Goal: Obtain resource: Download file/media

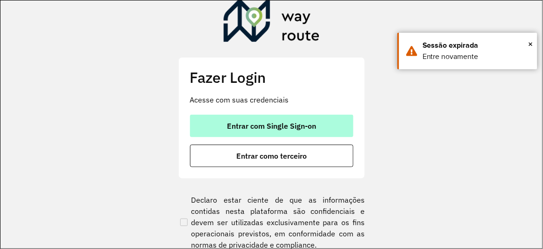
click at [242, 122] on span "Entrar com Single Sign-on" at bounding box center [271, 125] width 89 height 7
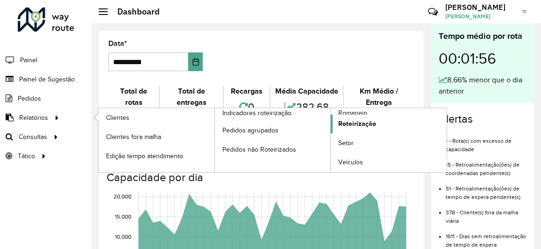
click at [350, 124] on span "Roteirização" at bounding box center [357, 124] width 38 height 10
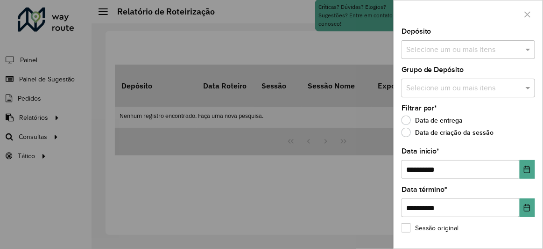
click at [437, 53] on input "text" at bounding box center [464, 49] width 120 height 11
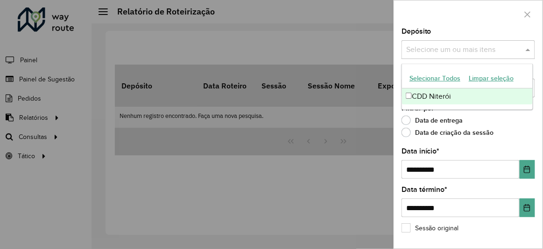
click at [436, 96] on div "CDD Niterói" at bounding box center [467, 96] width 130 height 16
click at [502, 117] on div "Data de entrega" at bounding box center [469, 122] width 134 height 11
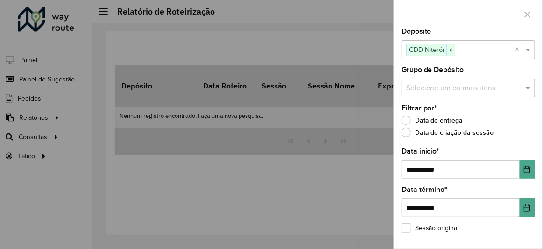
click at [466, 81] on div "Selecione um ou mais itens" at bounding box center [469, 87] width 134 height 19
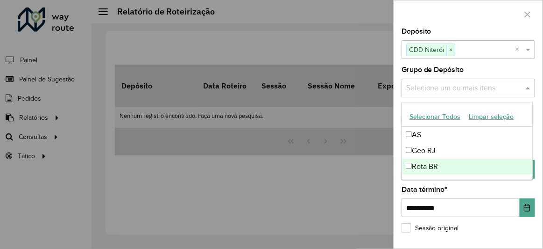
click at [430, 166] on div "Rota BR" at bounding box center [467, 166] width 130 height 16
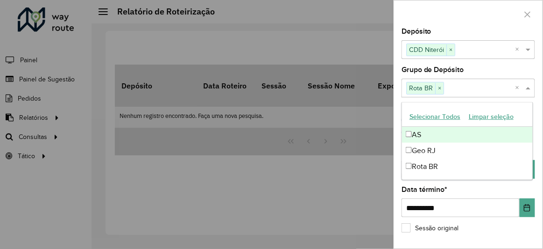
click at [398, 108] on div "**********" at bounding box center [468, 138] width 149 height 220
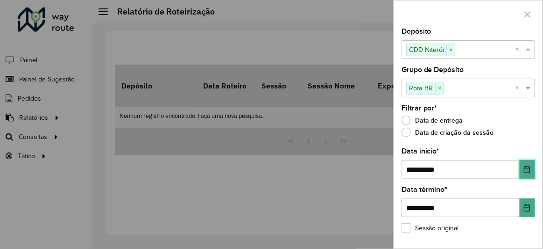
click at [526, 170] on icon "Choose Date" at bounding box center [527, 168] width 7 height 7
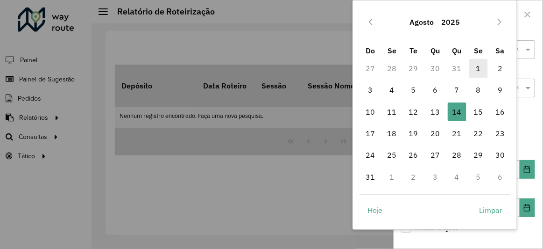
click at [480, 68] on span "1" at bounding box center [478, 68] width 19 height 19
type input "**********"
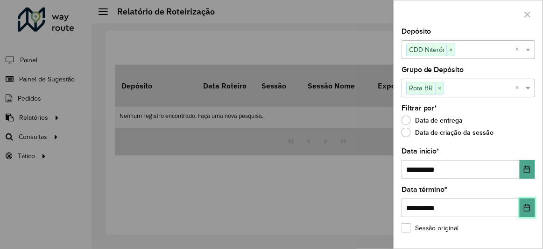
click at [530, 208] on button "Choose Date" at bounding box center [527, 207] width 15 height 19
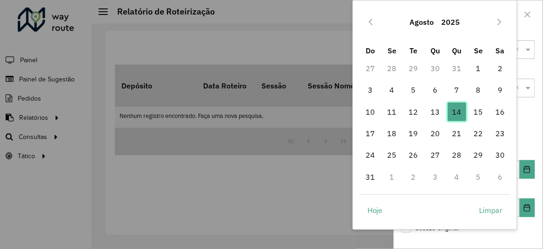
click at [459, 107] on span "14" at bounding box center [457, 111] width 19 height 19
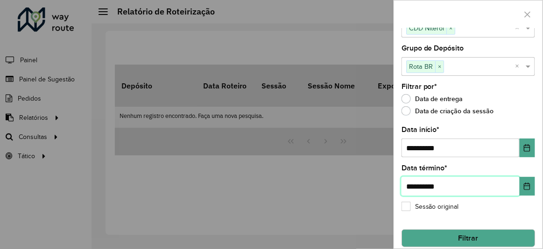
scroll to position [31, 0]
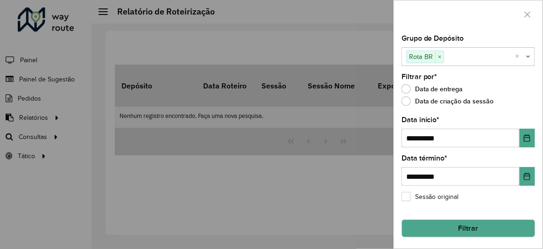
click at [499, 228] on button "Filtrar" at bounding box center [469, 228] width 134 height 18
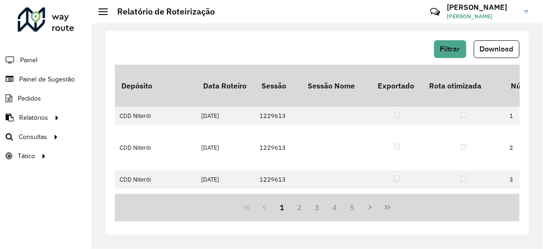
click at [490, 48] on span "Download" at bounding box center [497, 49] width 34 height 8
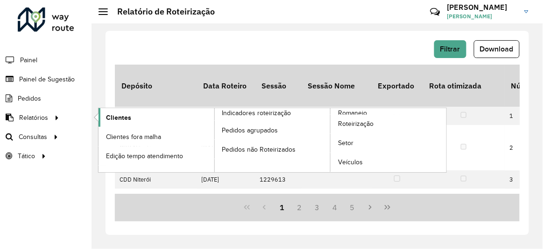
click at [111, 118] on span "Clientes" at bounding box center [118, 118] width 25 height 10
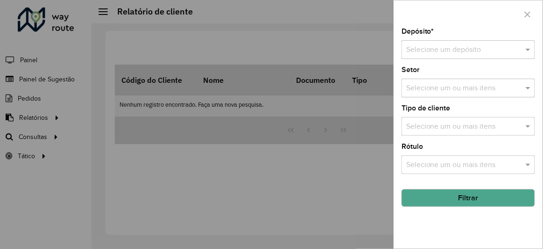
click at [464, 52] on input "text" at bounding box center [459, 49] width 106 height 11
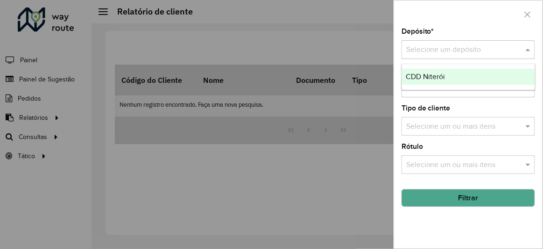
click at [436, 78] on span "CDD Niterói" at bounding box center [425, 76] width 39 height 8
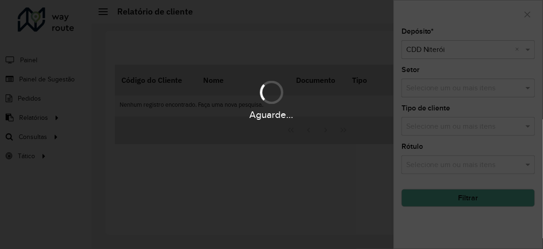
click at [435, 88] on div "Aguarde..." at bounding box center [271, 99] width 543 height 44
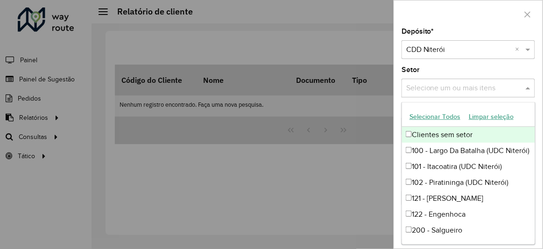
click at [435, 88] on input "text" at bounding box center [464, 88] width 120 height 11
click at [442, 116] on button "Selecionar Todos" at bounding box center [434, 116] width 59 height 14
click at [399, 84] on div "Depósito * Selecione um depósito × CDD Niterói × Setor Selecione um ou mais ite…" at bounding box center [468, 138] width 149 height 220
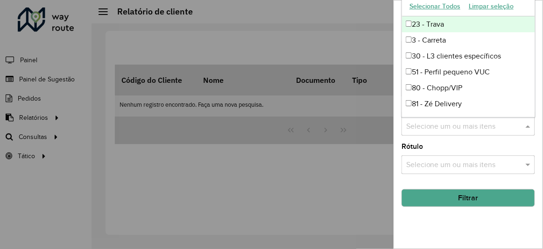
click at [441, 131] on input "text" at bounding box center [464, 126] width 120 height 11
click at [433, 146] on div "Rótulo Selecione um ou mais itens" at bounding box center [469, 158] width 134 height 31
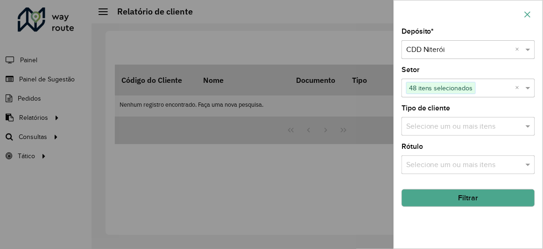
click at [528, 12] on icon "button" at bounding box center [527, 14] width 7 height 7
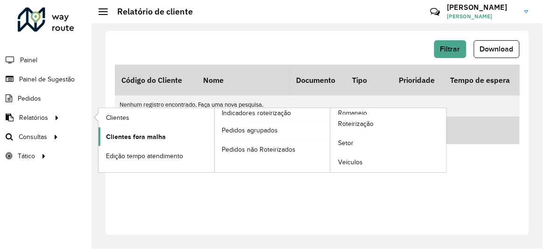
click at [156, 137] on span "Clientes fora malha" at bounding box center [136, 137] width 60 height 10
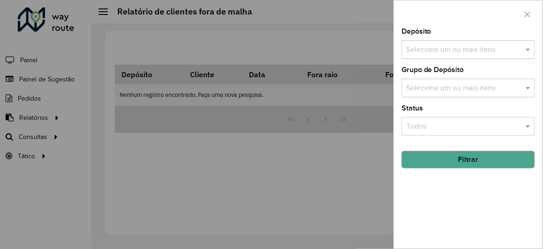
click at [412, 51] on input "text" at bounding box center [464, 49] width 120 height 11
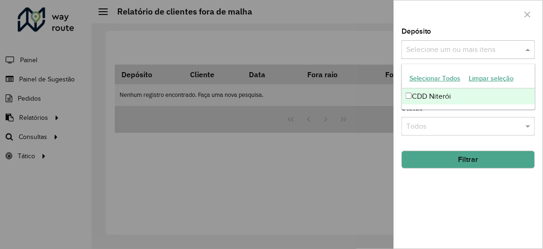
click at [430, 95] on div "CDD Niterói" at bounding box center [468, 96] width 133 height 16
click at [400, 114] on div "Depósito Selecione um ou mais itens CDD Niterói × × Grupo de Depósito Selecione…" at bounding box center [468, 138] width 149 height 220
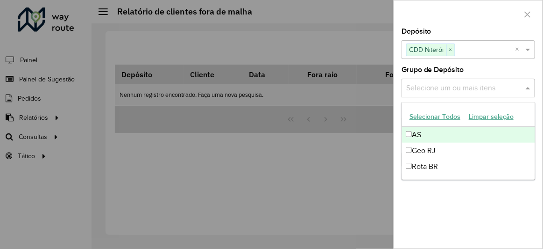
click at [419, 91] on input "text" at bounding box center [464, 88] width 120 height 11
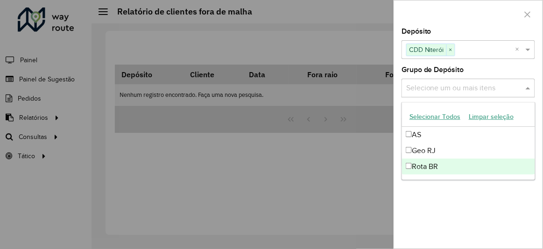
click at [422, 163] on div "Rota BR" at bounding box center [468, 166] width 133 height 16
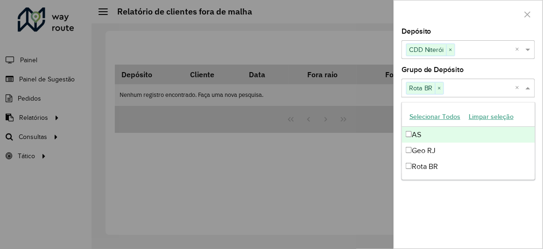
click at [398, 89] on div "Depósito Selecione um ou mais itens CDD Niterói × × Grupo de Depósito Selecione…" at bounding box center [468, 138] width 149 height 220
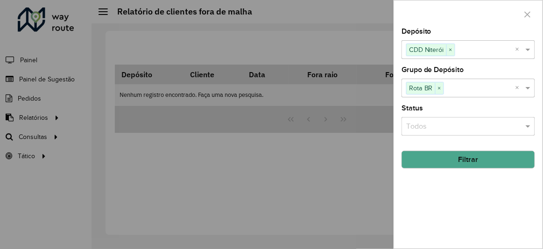
click at [421, 124] on input "text" at bounding box center [459, 126] width 106 height 11
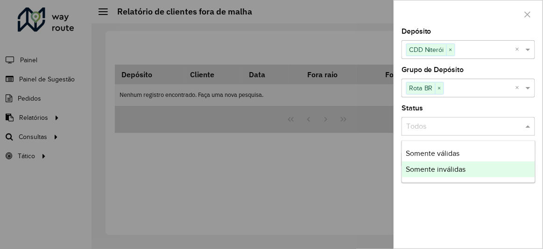
click at [427, 187] on div "Depósito Selecione um ou mais itens CDD Niterói × × Grupo de Depósito Selecione…" at bounding box center [468, 138] width 149 height 220
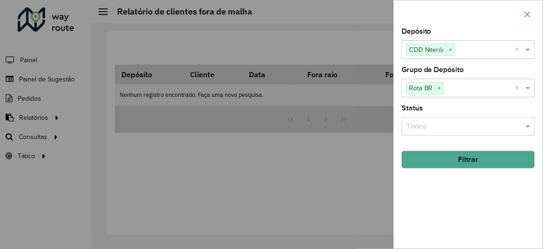
click at [526, 12] on icon "button" at bounding box center [528, 14] width 6 height 6
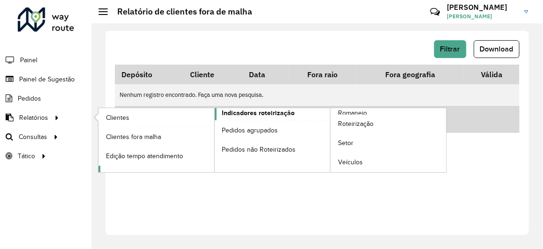
click at [250, 110] on span "Indicadores roteirização" at bounding box center [258, 113] width 73 height 10
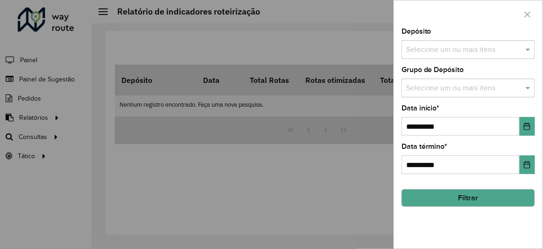
click at [415, 44] on input "text" at bounding box center [464, 49] width 120 height 11
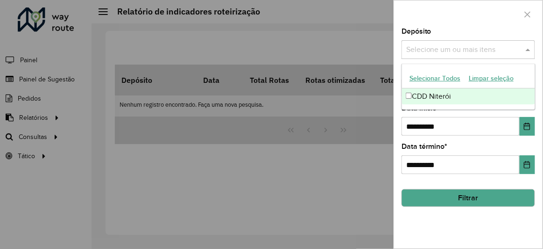
click at [423, 97] on div "CDD Niterói" at bounding box center [468, 96] width 133 height 16
click at [398, 69] on div "**********" at bounding box center [468, 138] width 149 height 220
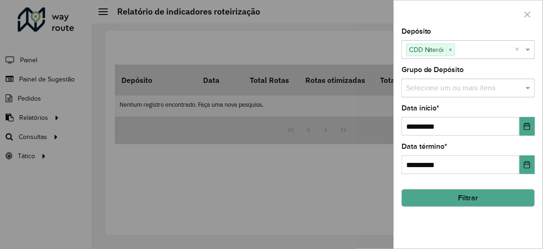
click at [414, 92] on input "text" at bounding box center [464, 88] width 120 height 11
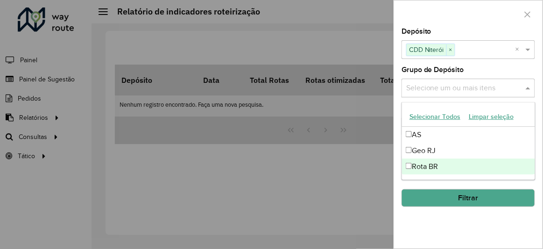
click at [429, 162] on div "Rota BR" at bounding box center [468, 166] width 133 height 16
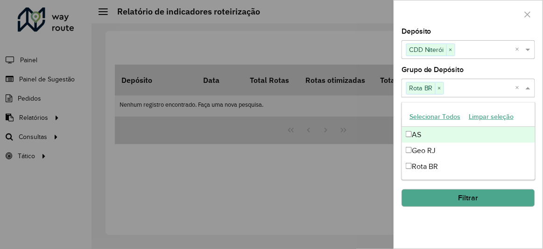
click at [397, 96] on div "**********" at bounding box center [468, 138] width 149 height 220
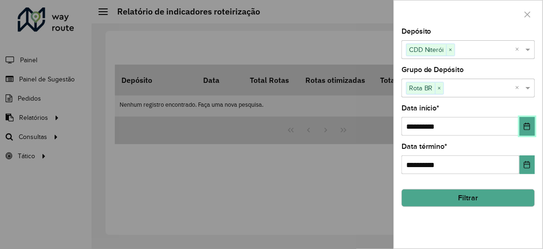
click at [533, 121] on button "Choose Date" at bounding box center [527, 126] width 15 height 19
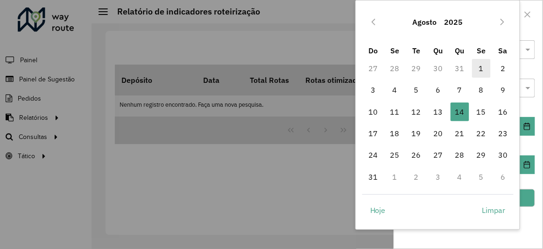
click at [481, 67] on span "1" at bounding box center [481, 68] width 19 height 19
type input "**********"
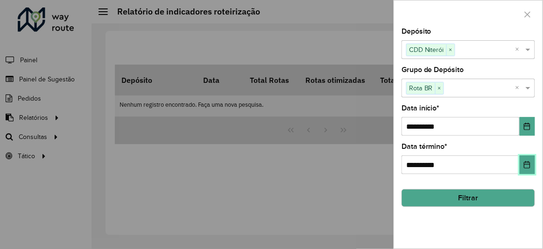
click at [528, 163] on icon "Choose Date" at bounding box center [527, 164] width 7 height 7
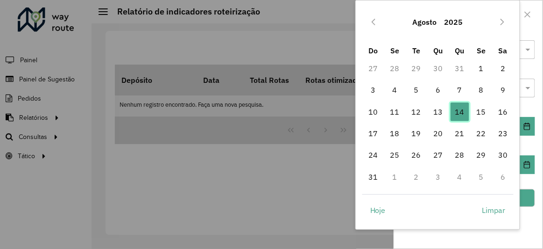
click at [462, 107] on span "14" at bounding box center [460, 111] width 19 height 19
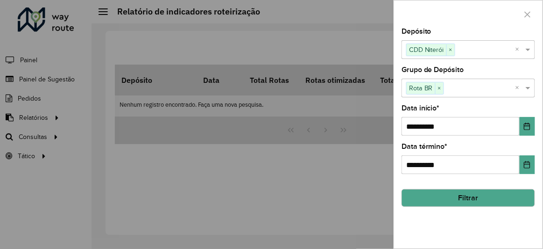
click at [485, 193] on button "Filtrar" at bounding box center [469, 198] width 134 height 18
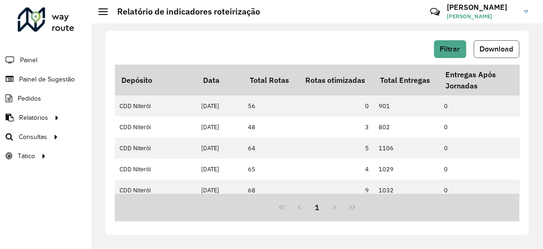
click at [500, 43] on button "Download" at bounding box center [497, 49] width 46 height 18
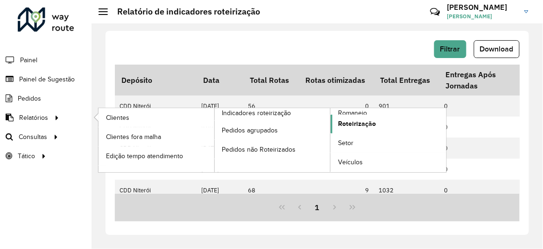
click at [366, 123] on span "Roteirização" at bounding box center [357, 124] width 38 height 10
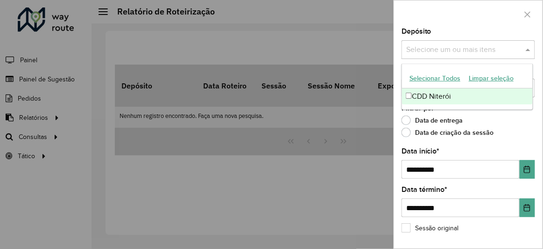
click at [433, 45] on input "text" at bounding box center [464, 49] width 120 height 11
click at [434, 99] on div "CDD Niterói" at bounding box center [467, 96] width 130 height 16
click at [401, 54] on div "**********" at bounding box center [468, 138] width 149 height 220
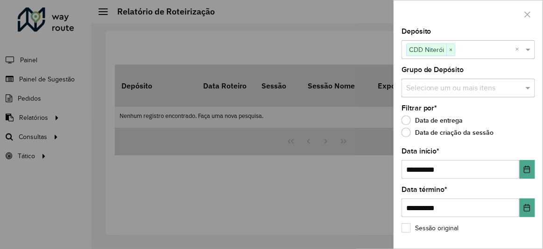
click at [426, 89] on input "text" at bounding box center [464, 88] width 120 height 11
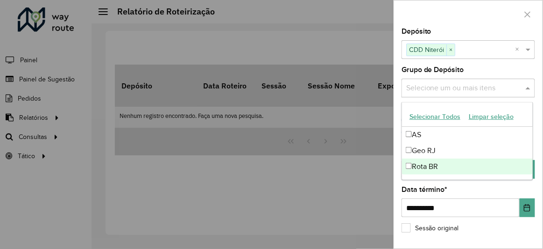
click at [428, 165] on div "Rota BR" at bounding box center [467, 166] width 130 height 16
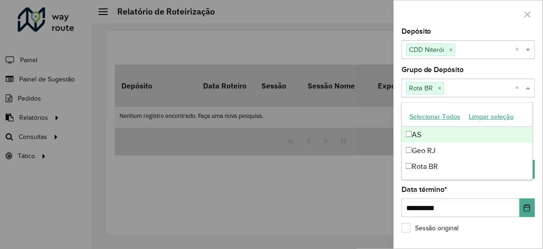
click at [396, 91] on div "**********" at bounding box center [468, 138] width 149 height 220
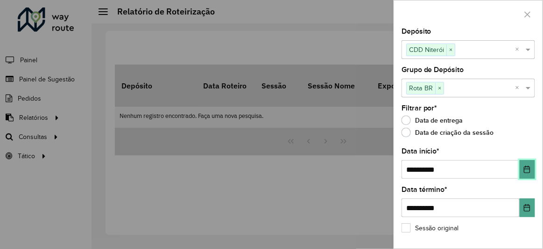
click at [529, 168] on button "Choose Date" at bounding box center [527, 169] width 15 height 19
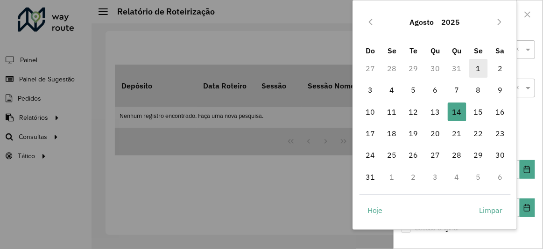
click at [474, 66] on span "1" at bounding box center [478, 68] width 19 height 19
type input "**********"
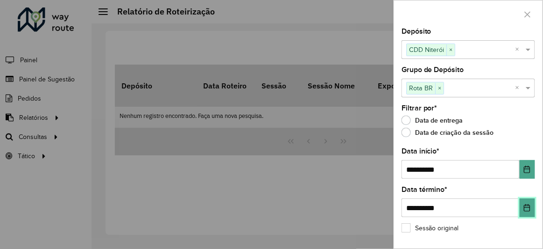
click at [526, 207] on icon "Choose Date" at bounding box center [528, 207] width 6 height 7
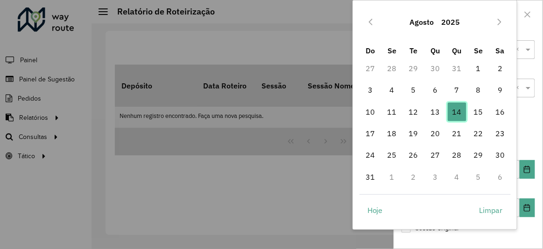
click at [453, 110] on span "14" at bounding box center [457, 111] width 19 height 19
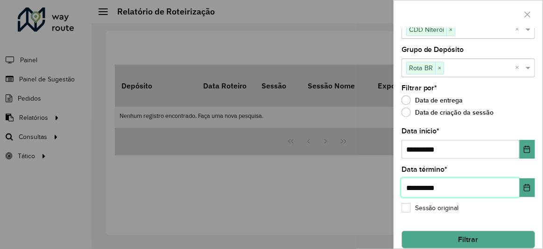
scroll to position [31, 0]
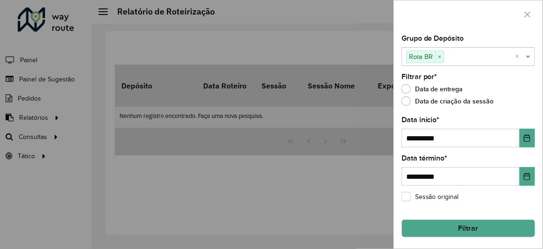
click at [489, 228] on button "Filtrar" at bounding box center [469, 228] width 134 height 18
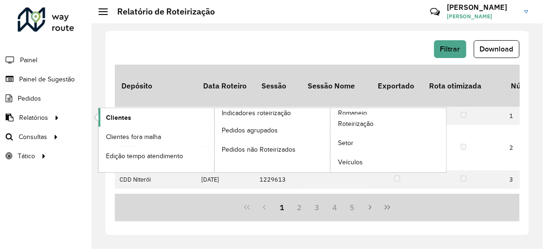
click at [124, 117] on span "Clientes" at bounding box center [118, 118] width 25 height 10
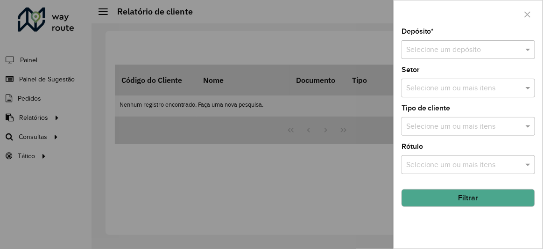
click at [442, 53] on input "text" at bounding box center [459, 49] width 106 height 11
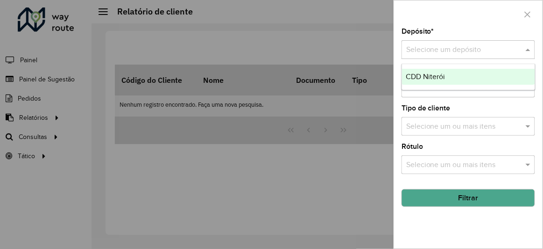
click at [441, 76] on span "CDD Niterói" at bounding box center [425, 76] width 39 height 8
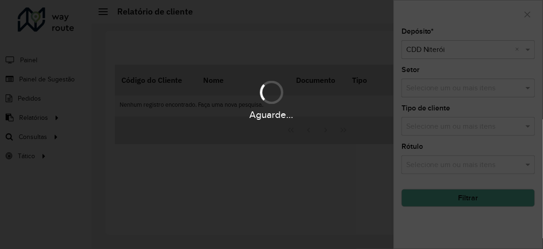
click at [422, 92] on div "Aguarde..." at bounding box center [271, 99] width 543 height 44
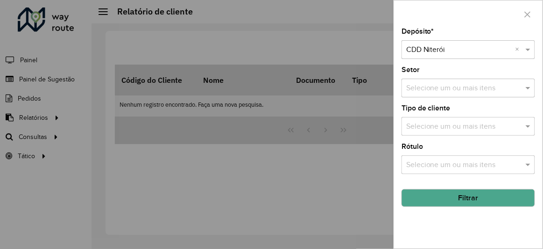
click at [423, 92] on input "text" at bounding box center [464, 88] width 120 height 11
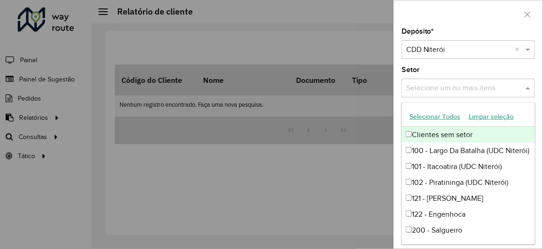
click at [427, 119] on button "Selecionar Todos" at bounding box center [434, 116] width 59 height 14
click at [418, 63] on div "Depósito * Selecione um depósito × CDD Niterói × Setor Selecione um ou mais ite…" at bounding box center [468, 138] width 149 height 220
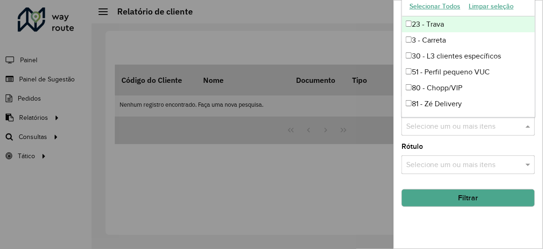
click at [432, 129] on input "text" at bounding box center [464, 126] width 120 height 11
click at [440, 7] on button "Selecionar Todos" at bounding box center [434, 6] width 59 height 14
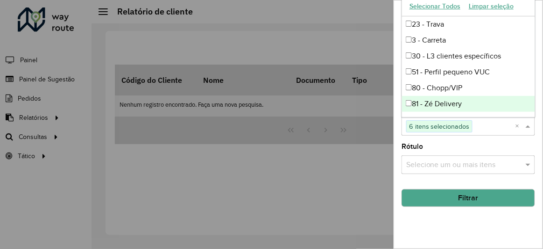
click at [434, 140] on div "Depósito * Selecione um depósito × CDD Niterói × Setor Selecione um ou mais ite…" at bounding box center [468, 138] width 149 height 220
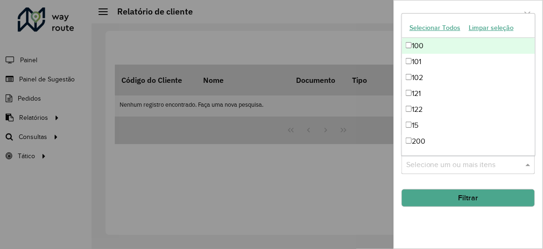
click at [436, 160] on input "text" at bounding box center [464, 164] width 120 height 11
click at [440, 23] on button "Selecionar Todos" at bounding box center [434, 28] width 59 height 14
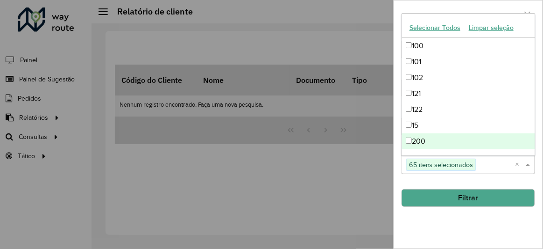
click at [458, 191] on button "Filtrar" at bounding box center [469, 198] width 134 height 18
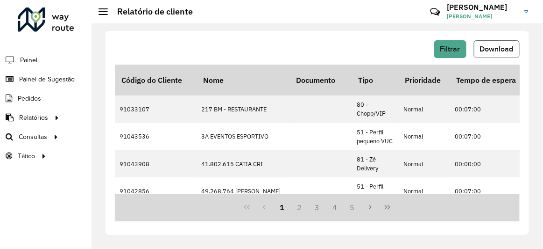
click at [492, 48] on span "Download" at bounding box center [497, 49] width 34 height 8
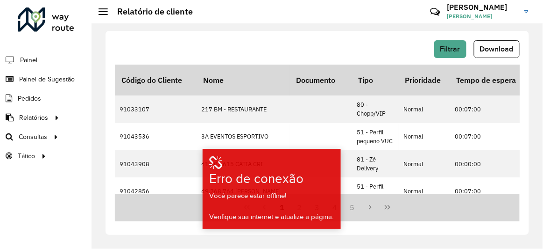
click at [305, 40] on div "Filtrar Download Código do Cliente Nome Documento Tipo Prioridade Tempo de espe…" at bounding box center [318, 133] width 424 height 204
click at [321, 55] on div "Filtrar Download" at bounding box center [317, 49] width 405 height 18
click at [463, 50] on button "Filtrar" at bounding box center [450, 49] width 32 height 18
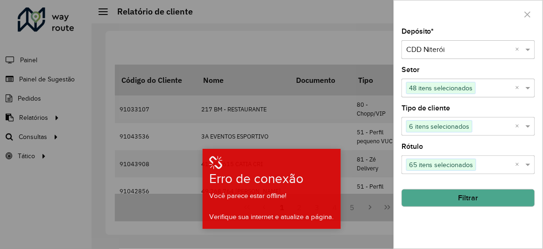
click at [302, 21] on div at bounding box center [271, 124] width 543 height 249
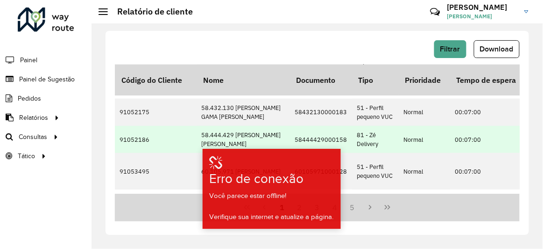
scroll to position [340, 0]
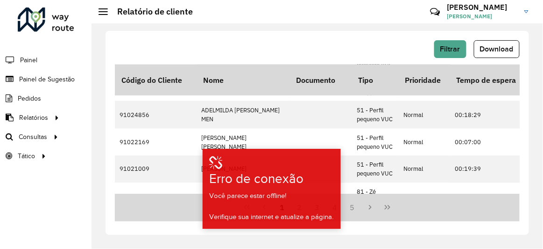
click at [338, 40] on div "Filtrar Download" at bounding box center [317, 49] width 405 height 18
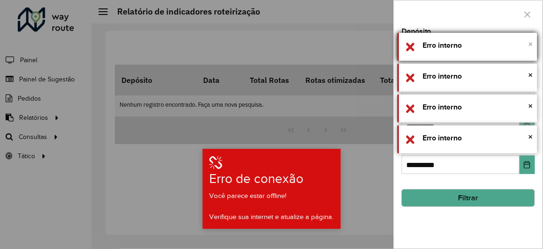
click at [530, 43] on div "× Erro interno" at bounding box center [468, 47] width 140 height 28
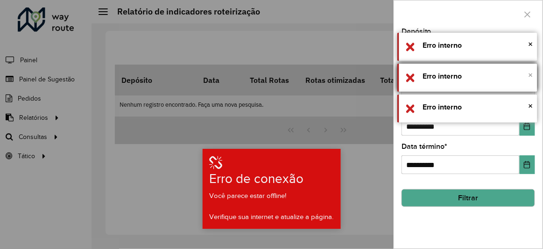
click at [531, 72] on span "×" at bounding box center [531, 75] width 5 height 10
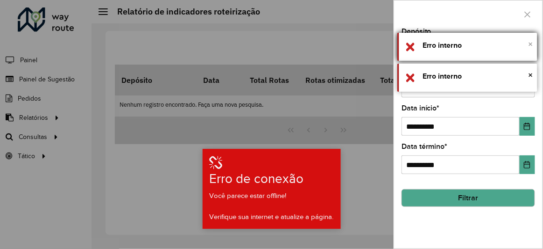
click at [531, 43] on span "×" at bounding box center [531, 44] width 5 height 10
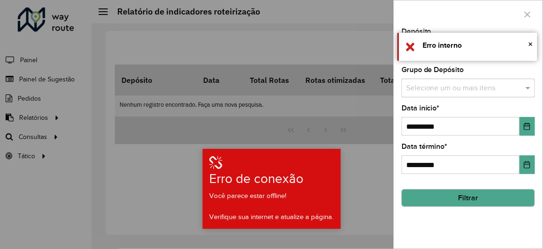
click at [313, 196] on div "Você parece estar offline! Verifique sua internet e atualize a página." at bounding box center [271, 206] width 135 height 32
click at [386, 184] on div at bounding box center [271, 124] width 543 height 249
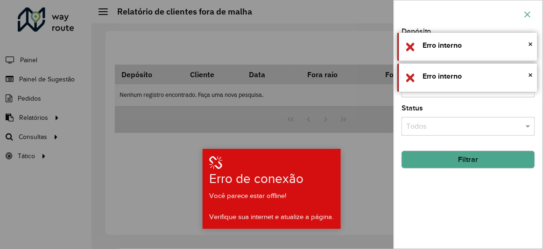
click at [529, 12] on icon "button" at bounding box center [527, 14] width 7 height 7
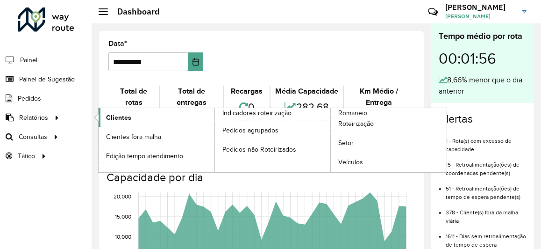
click at [119, 118] on span "Clientes" at bounding box center [118, 118] width 25 height 10
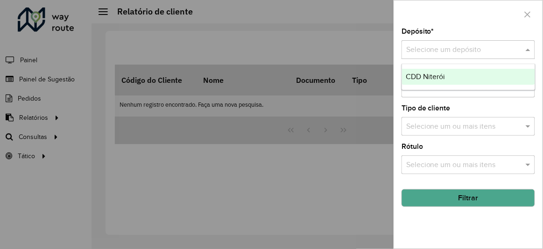
click at [449, 51] on input "text" at bounding box center [459, 49] width 106 height 11
click at [438, 76] on span "CDD Niterói" at bounding box center [425, 76] width 39 height 8
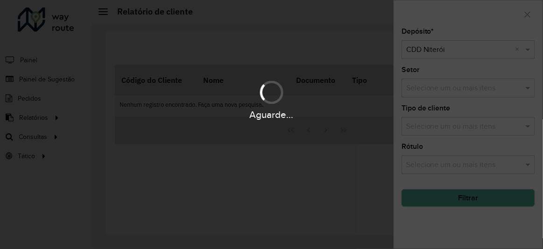
click at [433, 87] on div "Aguarde..." at bounding box center [271, 99] width 543 height 44
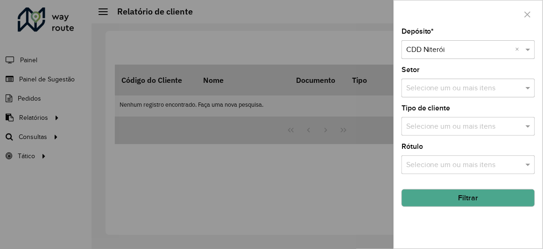
click at [431, 85] on input "text" at bounding box center [464, 88] width 120 height 11
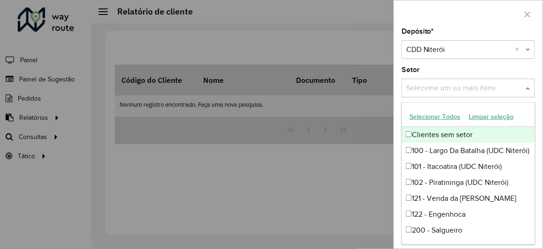
click at [433, 114] on button "Selecionar Todos" at bounding box center [434, 116] width 59 height 14
click at [401, 95] on div "Depósito * Selecione um depósito × CDD Niterói × Setor Selecione um ou mais ite…" at bounding box center [468, 138] width 149 height 220
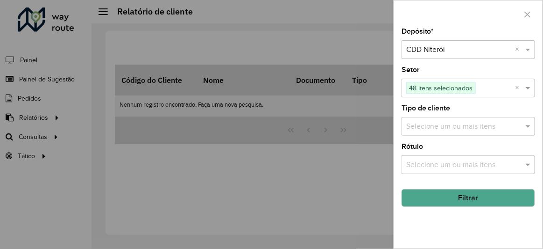
click at [430, 128] on input "text" at bounding box center [464, 126] width 120 height 11
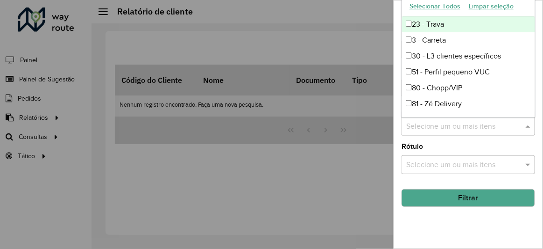
click at [429, 7] on button "Selecionar Todos" at bounding box center [434, 6] width 59 height 14
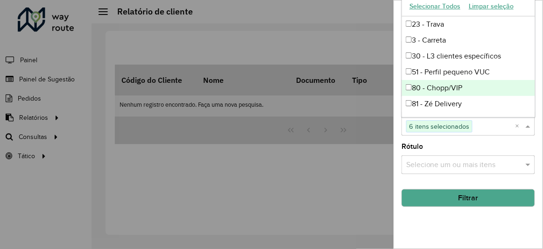
click at [434, 165] on input "text" at bounding box center [464, 164] width 120 height 11
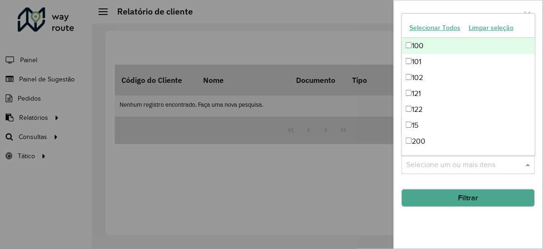
click at [437, 28] on button "Selecionar Todos" at bounding box center [434, 28] width 59 height 14
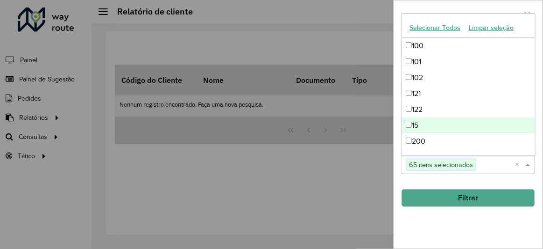
click at [436, 227] on div "Depósito * Selecione um depósito × CDD Niterói × Setor Selecione um ou mais ite…" at bounding box center [468, 138] width 149 height 220
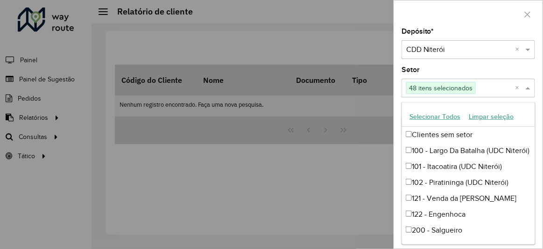
click at [485, 85] on input "text" at bounding box center [496, 88] width 40 height 11
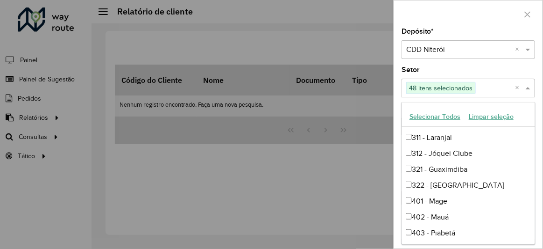
scroll to position [340, 0]
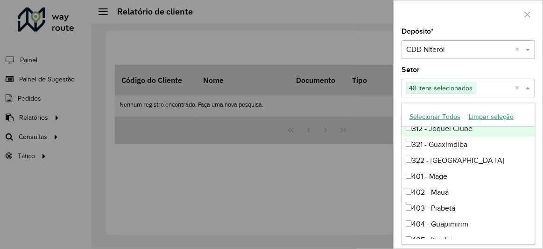
click at [441, 70] on div "Setor Selecione um ou mais itens 48 itens selecionados ×" at bounding box center [469, 81] width 134 height 31
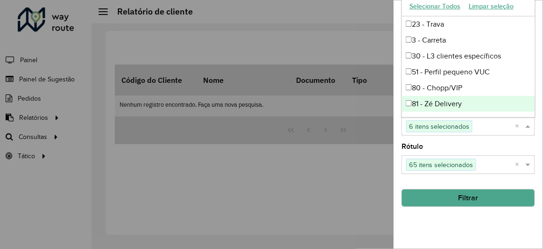
click at [485, 128] on input "text" at bounding box center [494, 126] width 43 height 11
click at [435, 218] on div "Depósito * Selecione um depósito × CDD Niterói × Setor Selecione um ou mais ite…" at bounding box center [468, 138] width 149 height 220
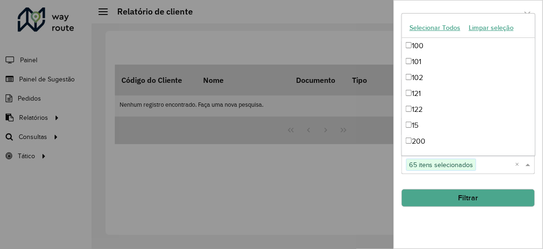
click at [492, 165] on input "text" at bounding box center [495, 164] width 39 height 11
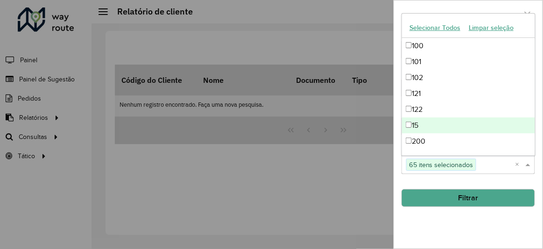
click at [468, 222] on div "Depósito * Selecione um depósito × CDD Niterói × Setor Selecione um ou mais ite…" at bounding box center [468, 138] width 149 height 220
